Goal: Transaction & Acquisition: Purchase product/service

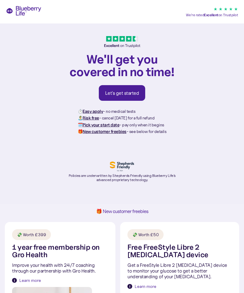
click at [122, 92] on div "Let's get started" at bounding box center [122, 93] width 34 height 6
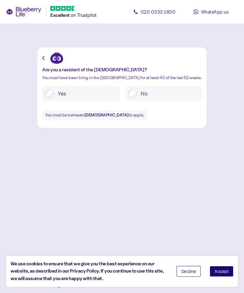
click at [218, 272] on span "Accept" at bounding box center [221, 272] width 14 height 4
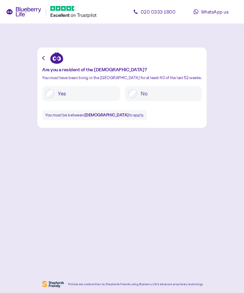
click at [78, 93] on label "Yes" at bounding box center [85, 93] width 63 height 9
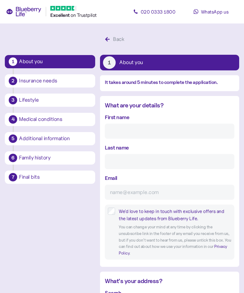
scroll to position [2, 0]
